Goal: Complete application form

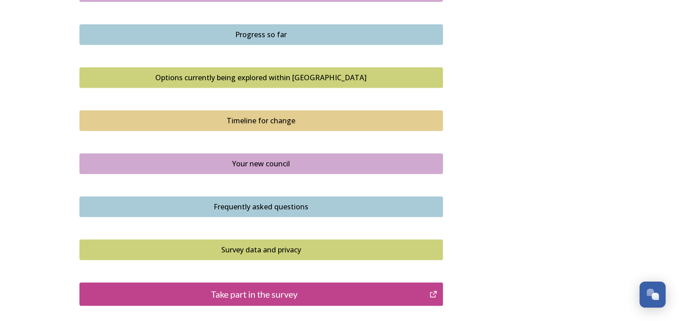
scroll to position [584, 0]
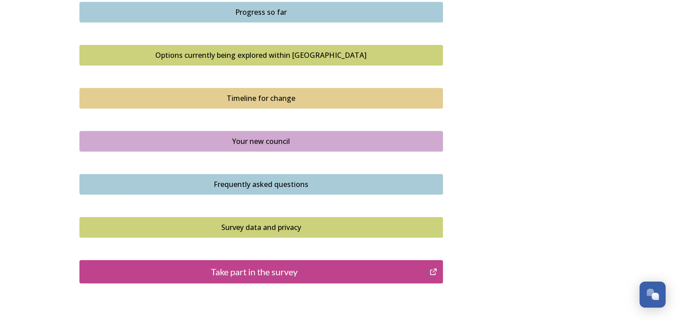
click at [343, 269] on div "Take part in the survey" at bounding box center [254, 271] width 341 height 13
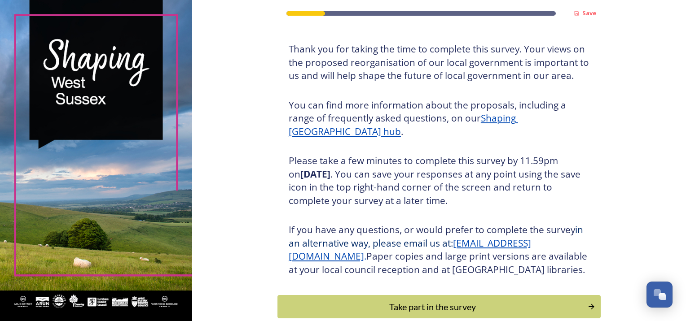
scroll to position [90, 0]
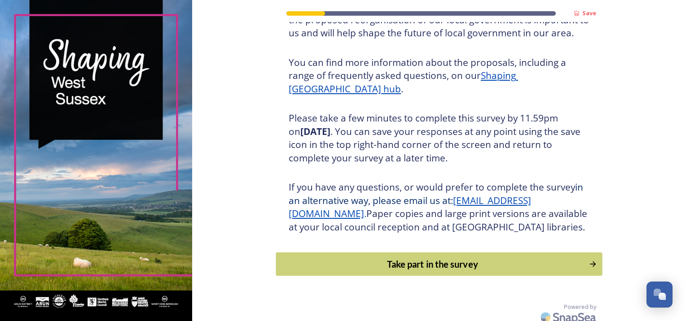
click at [442, 271] on div "Take part in the survey" at bounding box center [432, 264] width 303 height 13
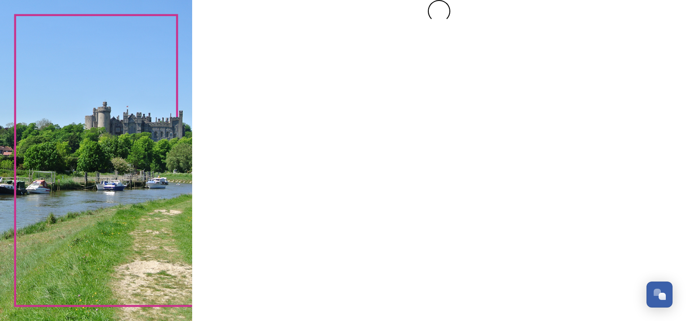
scroll to position [0, 0]
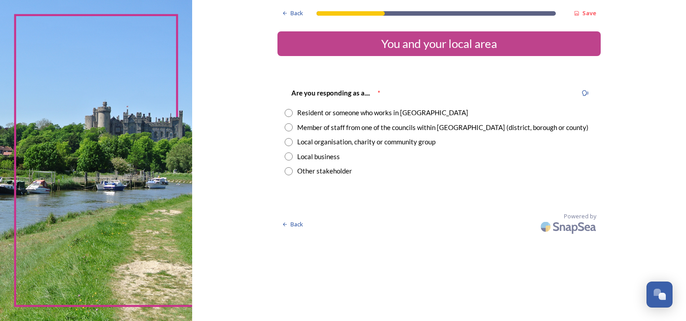
click at [290, 126] on input "radio" at bounding box center [289, 127] width 8 height 8
radio input "true"
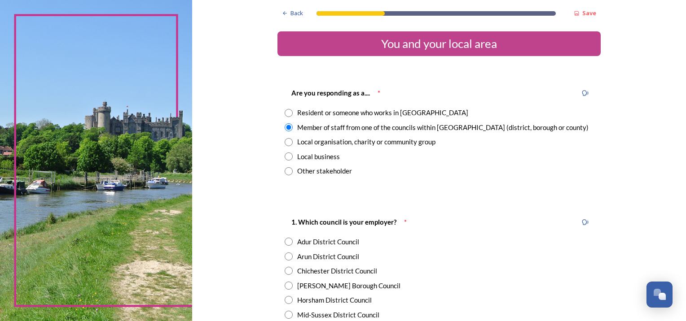
click at [320, 256] on div "Arun District Council" at bounding box center [328, 257] width 62 height 10
radio input "true"
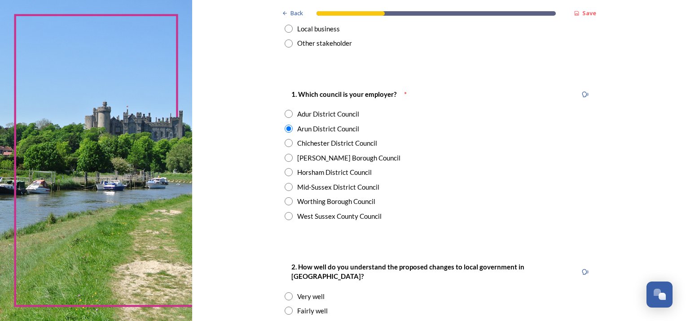
scroll to position [180, 0]
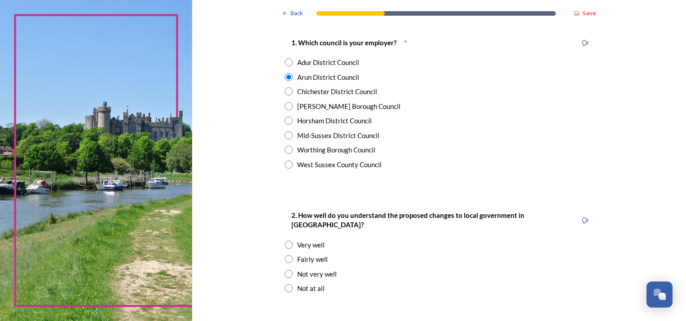
click at [286, 255] on input "radio" at bounding box center [289, 259] width 8 height 8
radio input "true"
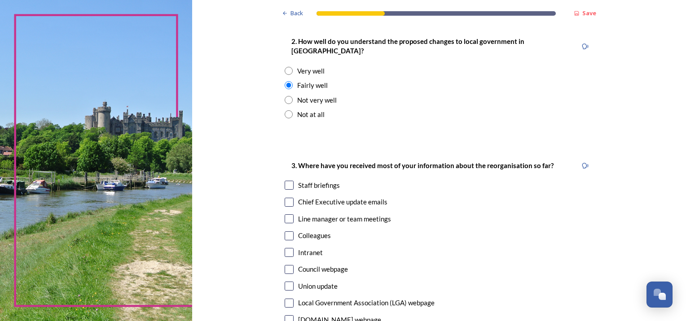
scroll to position [359, 0]
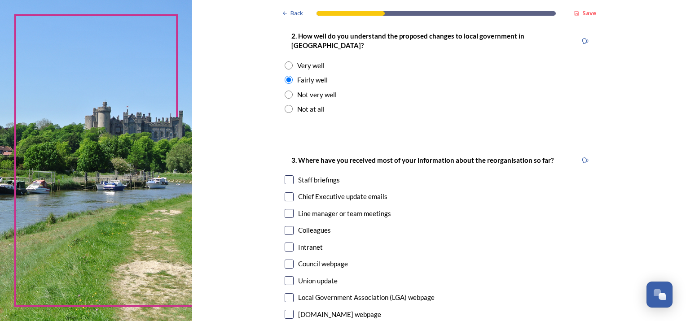
click at [287, 176] on input "checkbox" at bounding box center [289, 180] width 9 height 9
checkbox input "true"
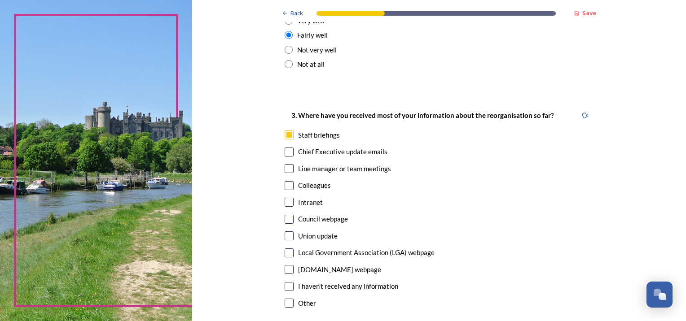
click at [287, 148] on input "checkbox" at bounding box center [289, 152] width 9 height 9
checkbox input "true"
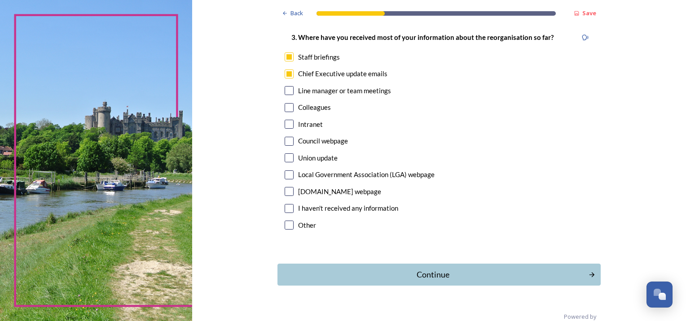
scroll to position [489, 0]
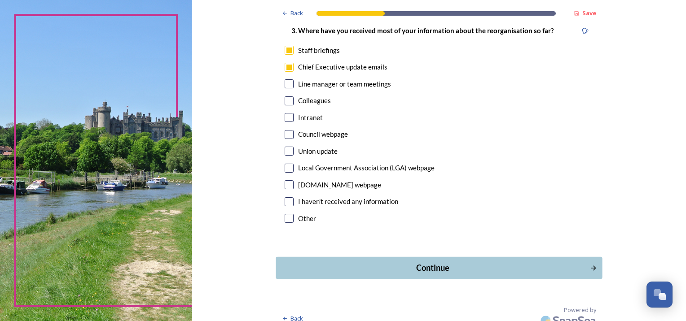
click at [429, 262] on div "Continue" at bounding box center [433, 268] width 304 height 12
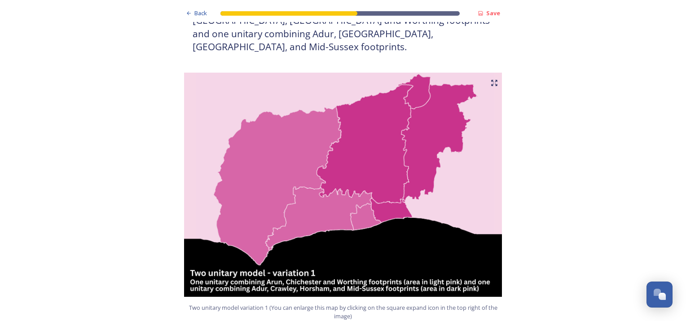
scroll to position [494, 0]
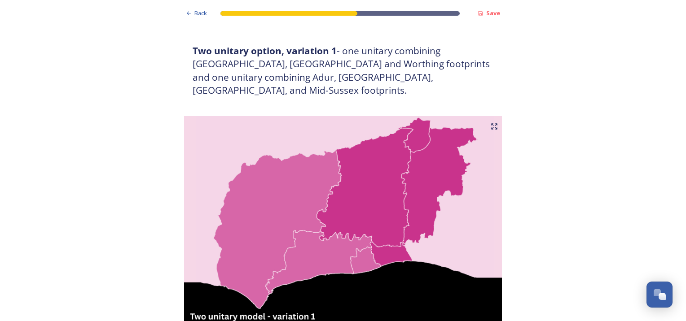
click at [492, 123] on icon at bounding box center [494, 126] width 7 height 7
click at [203, 16] on span "Back" at bounding box center [200, 13] width 13 height 9
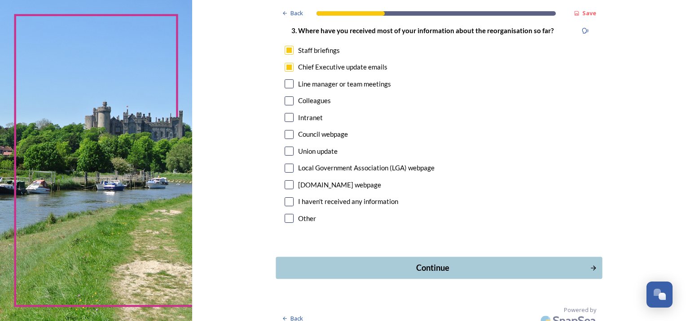
click at [462, 262] on div "Continue" at bounding box center [433, 268] width 304 height 12
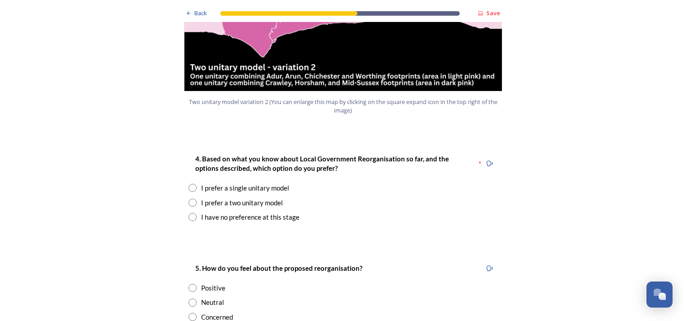
scroll to position [1122, 0]
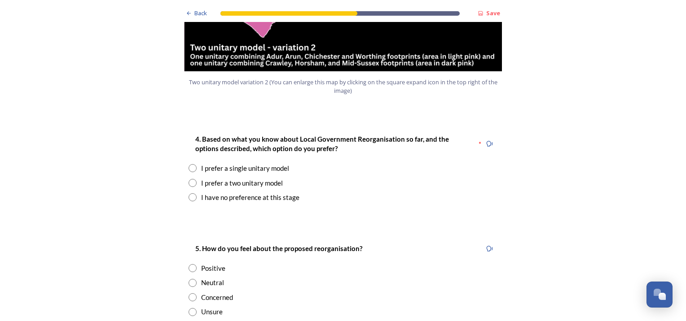
click at [189, 179] on input "radio" at bounding box center [193, 183] width 8 height 8
radio input "true"
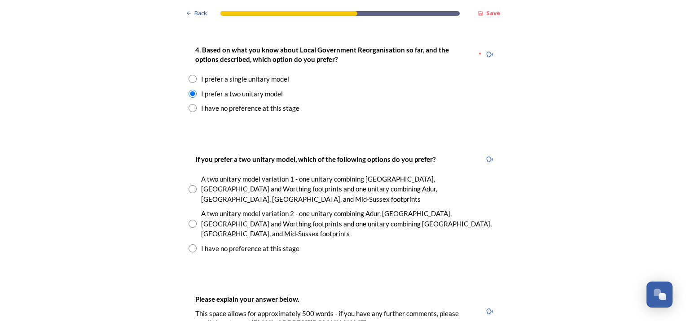
scroll to position [1212, 0]
click at [189, 185] on input "radio" at bounding box center [193, 189] width 8 height 8
radio input "true"
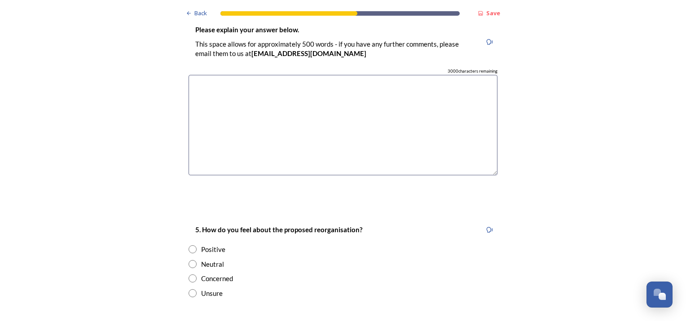
scroll to position [1481, 0]
click at [221, 274] on div "Concerned" at bounding box center [217, 279] width 32 height 10
radio input "true"
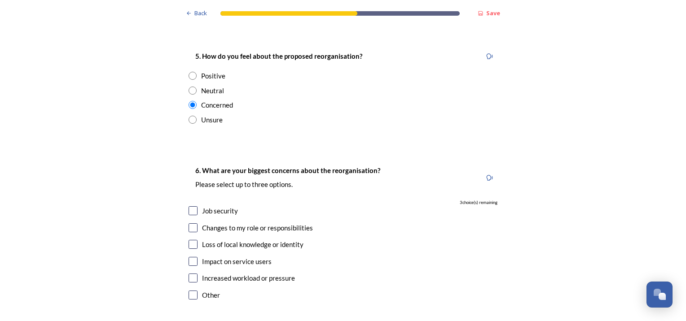
scroll to position [1661, 0]
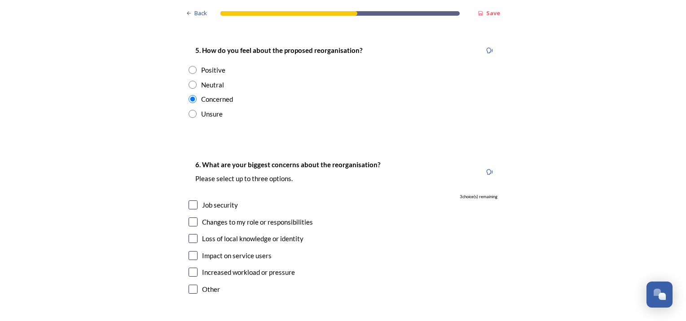
click at [201, 80] on div "Neutral" at bounding box center [212, 85] width 23 height 10
radio input "true"
click at [192, 234] on input "checkbox" at bounding box center [193, 238] width 9 height 9
checkbox input "true"
click at [191, 268] on input "checkbox" at bounding box center [193, 272] width 9 height 9
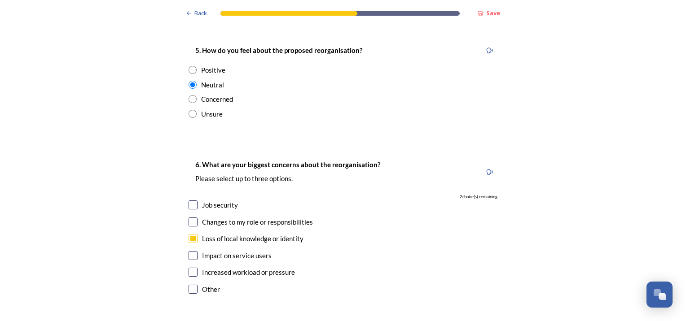
checkbox input "true"
click at [189, 201] on input "checkbox" at bounding box center [193, 205] width 9 height 9
checkbox input "true"
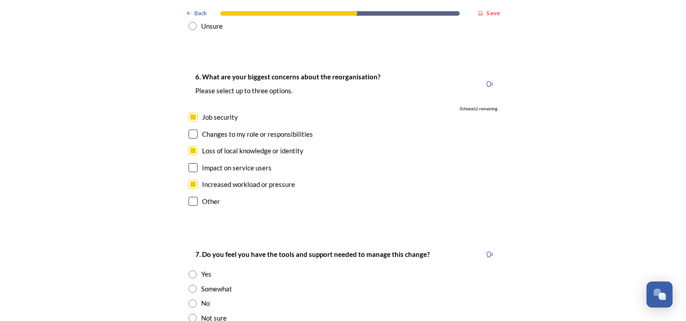
scroll to position [1751, 0]
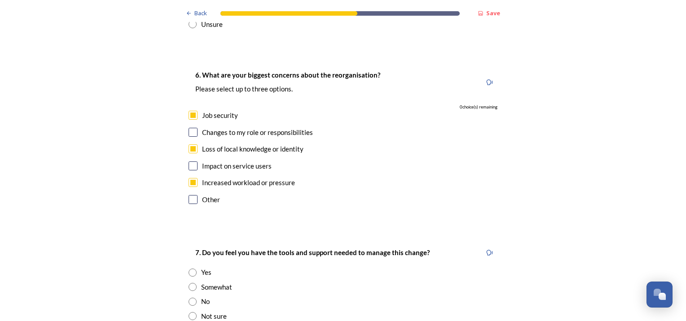
click at [189, 298] on input "radio" at bounding box center [193, 302] width 8 height 8
radio input "true"
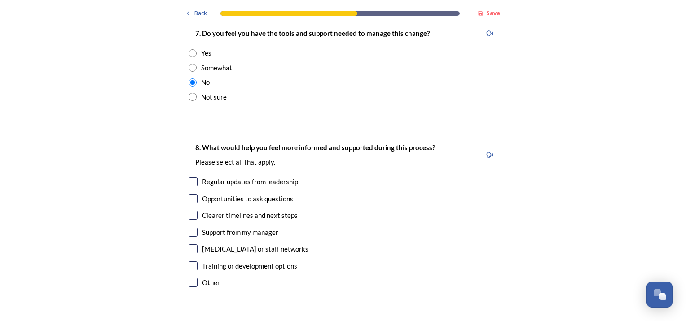
scroll to position [1975, 0]
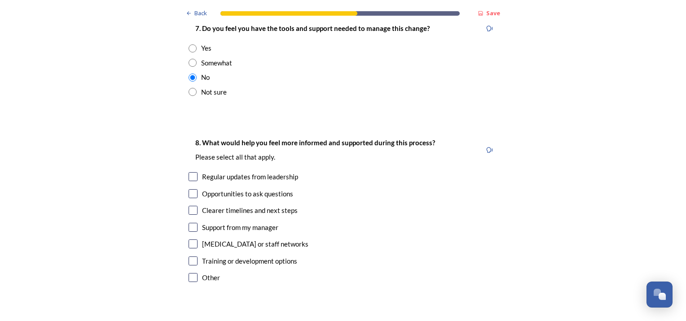
click at [191, 206] on input "checkbox" at bounding box center [193, 210] width 9 height 9
checkbox input "true"
click at [192, 240] on input "checkbox" at bounding box center [193, 244] width 9 height 9
checkbox input "true"
click at [191, 257] on input "checkbox" at bounding box center [193, 261] width 9 height 9
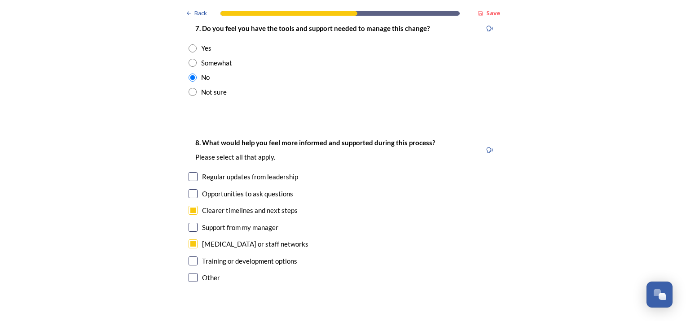
checkbox input "true"
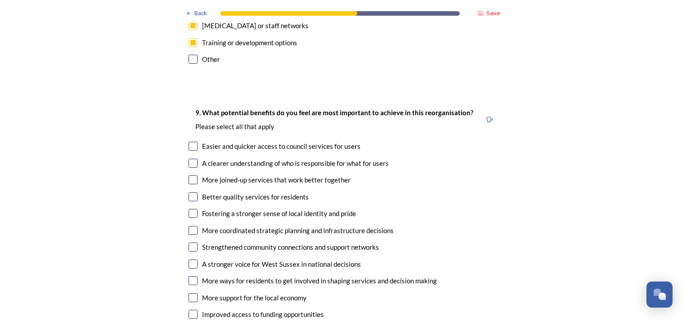
scroll to position [2200, 0]
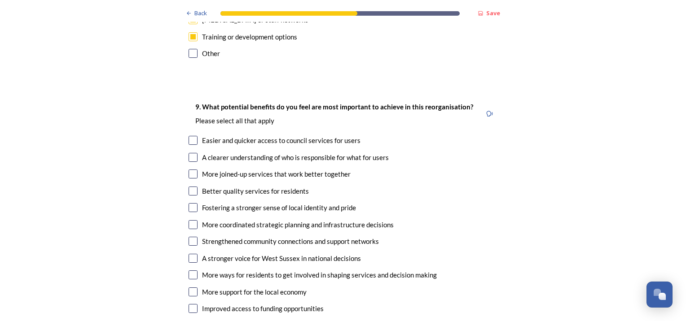
click at [189, 220] on input "checkbox" at bounding box center [193, 224] width 9 height 9
checkbox input "true"
click at [189, 304] on input "checkbox" at bounding box center [193, 308] width 9 height 9
checkbox input "true"
click at [189, 170] on input "checkbox" at bounding box center [193, 174] width 9 height 9
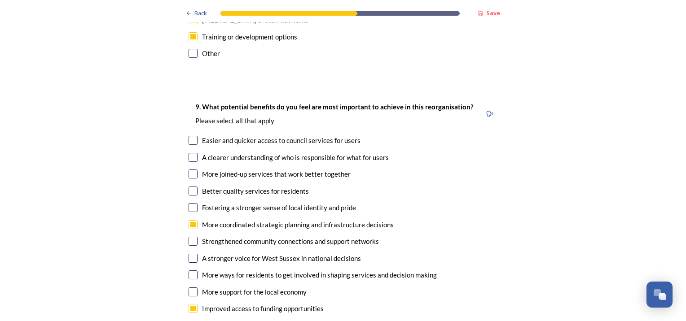
checkbox input "true"
click at [189, 153] on input "checkbox" at bounding box center [193, 157] width 9 height 9
checkbox input "true"
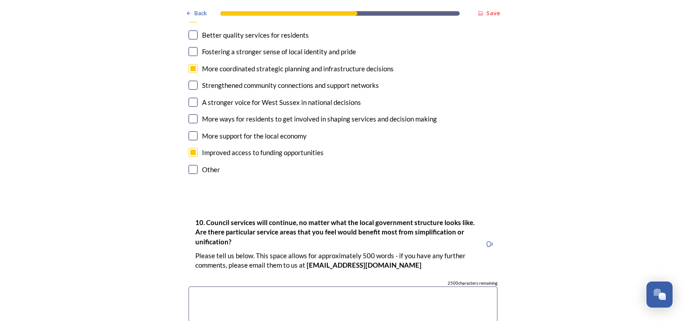
scroll to position [2379, 0]
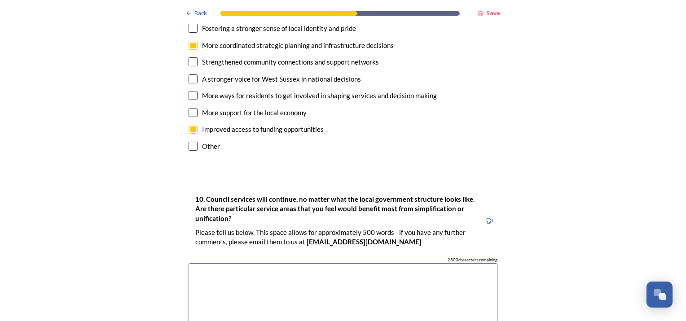
click at [250, 264] on textarea at bounding box center [343, 314] width 309 height 101
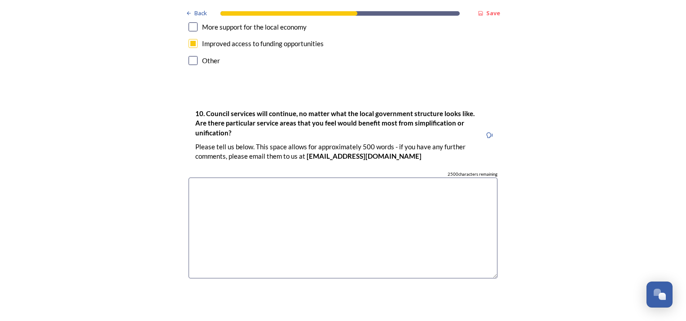
scroll to position [2469, 0]
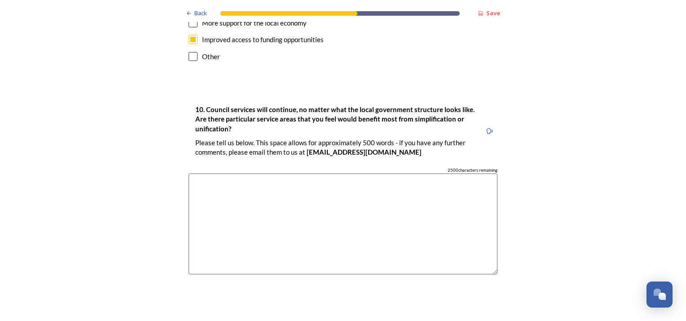
click at [225, 174] on textarea at bounding box center [343, 224] width 309 height 101
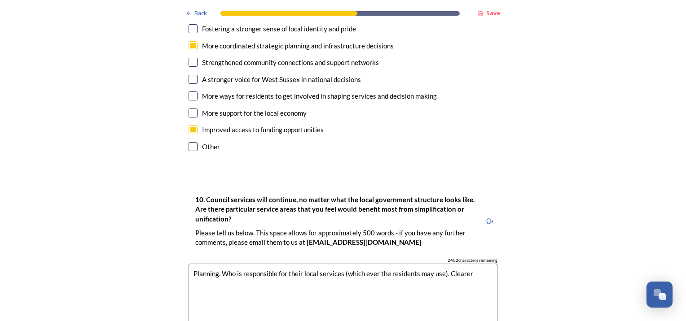
scroll to position [2469, 0]
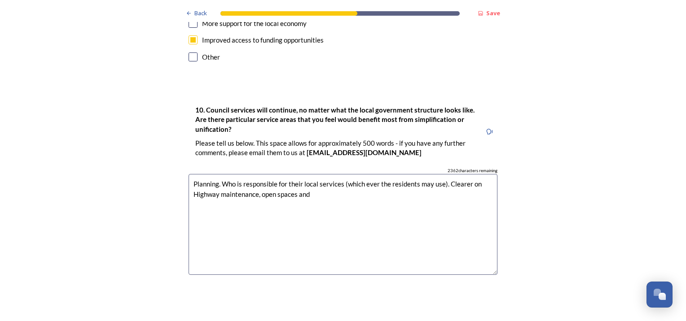
click at [258, 174] on textarea "Planning. Who is responsible for their local services (which ever the residents…" at bounding box center [343, 224] width 309 height 101
click at [393, 174] on textarea "Planning. Who is responsible for their local services (which ever the residents…" at bounding box center [343, 224] width 309 height 101
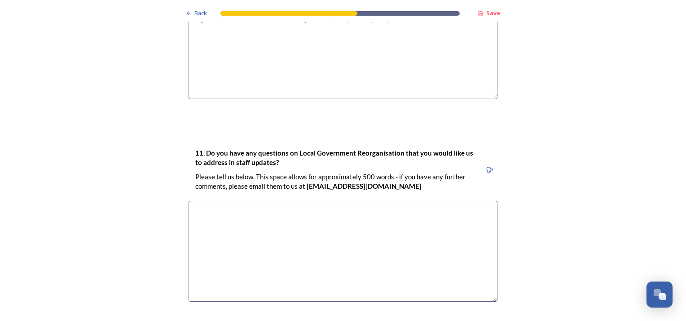
scroll to position [2692, 0]
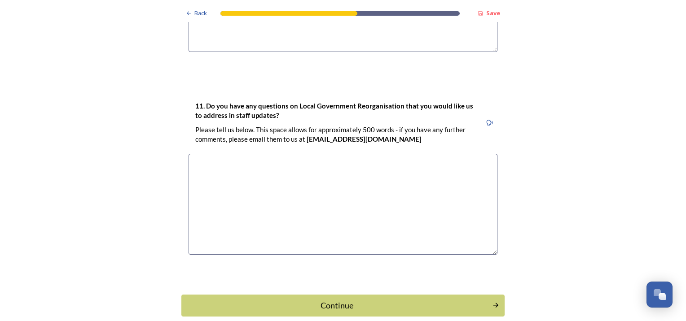
type textarea "Planning. Who is responsible for their local services (which ever the residents…"
click at [311, 300] on div "Continue" at bounding box center [336, 306] width 301 height 12
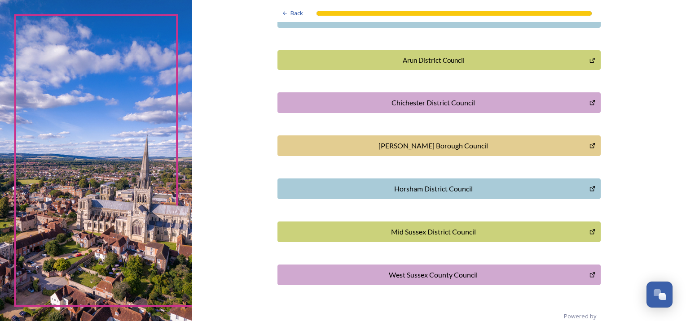
scroll to position [255, 0]
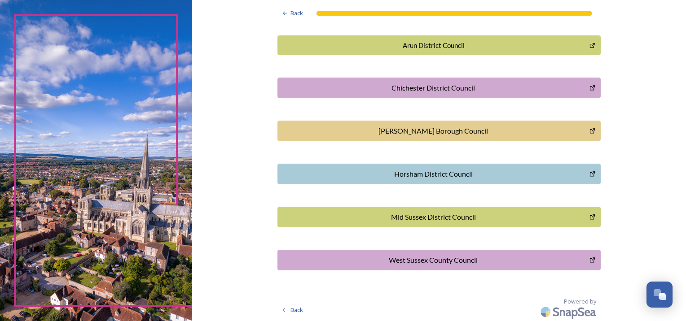
click at [420, 83] on div "Chichester District Council" at bounding box center [433, 88] width 302 height 11
